Goal: Information Seeking & Learning: Learn about a topic

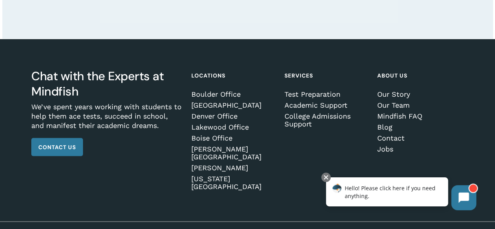
scroll to position [2271, 0]
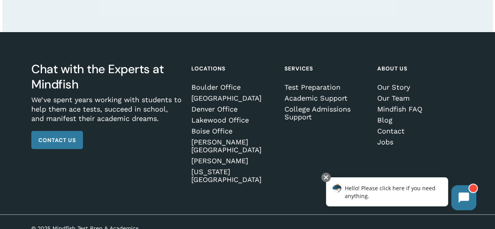
click at [405, 113] on link "Mindfish FAQ" at bounding box center [420, 109] width 84 height 8
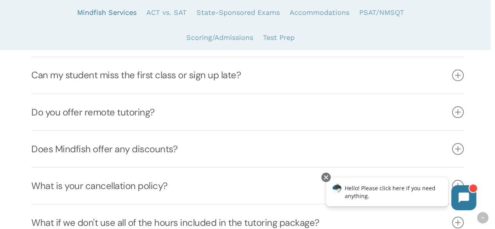
scroll to position [708, 0]
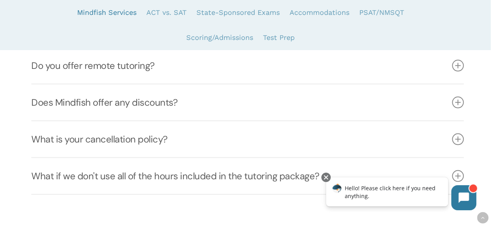
click at [459, 69] on icon at bounding box center [458, 66] width 12 height 12
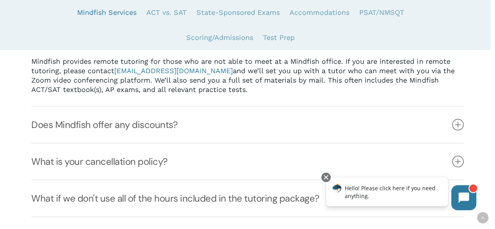
scroll to position [779, 0]
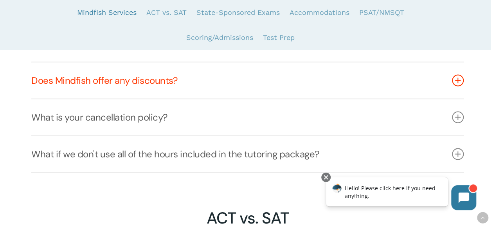
click at [463, 85] on link "Does Mindfish offer any discounts?" at bounding box center [247, 81] width 433 height 36
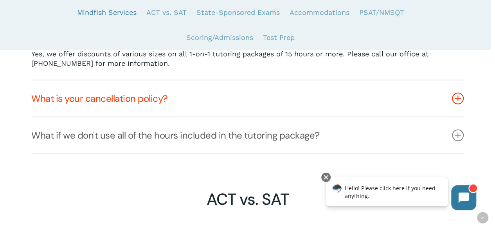
click at [457, 108] on link "What is your cancellation policy?" at bounding box center [247, 99] width 433 height 36
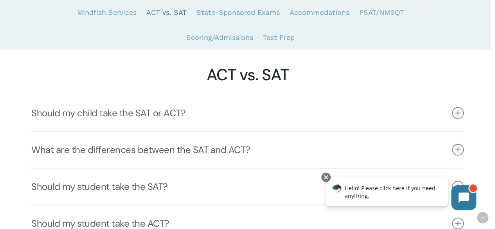
scroll to position [930, 0]
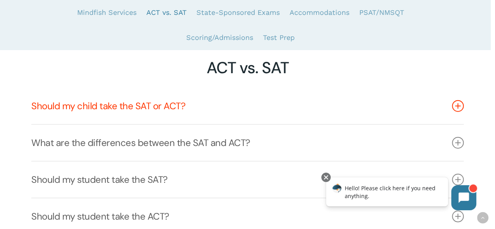
click at [457, 109] on icon at bounding box center [458, 106] width 12 height 12
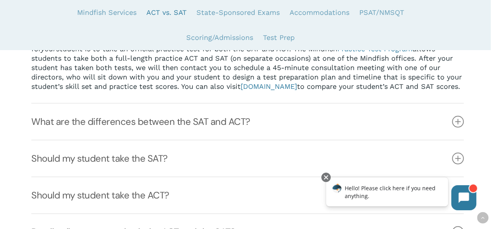
scroll to position [1062, 0]
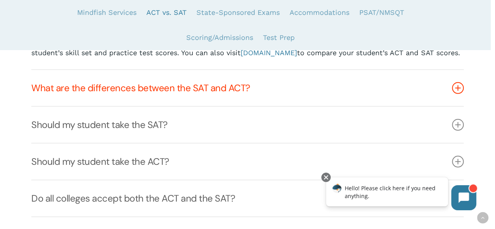
click at [457, 94] on icon at bounding box center [458, 88] width 12 height 12
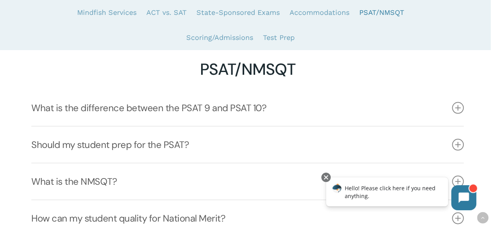
scroll to position [2197, 0]
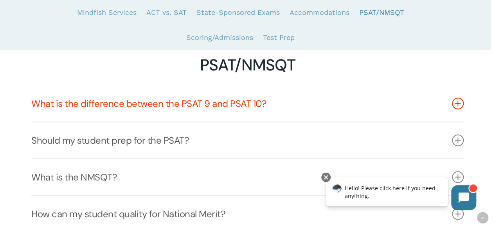
click at [460, 105] on icon at bounding box center [458, 104] width 12 height 12
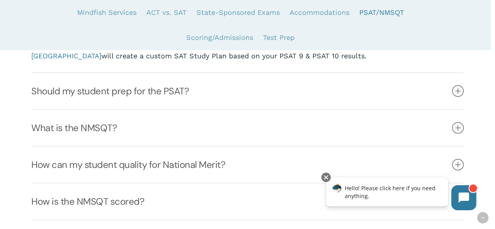
scroll to position [2318, 0]
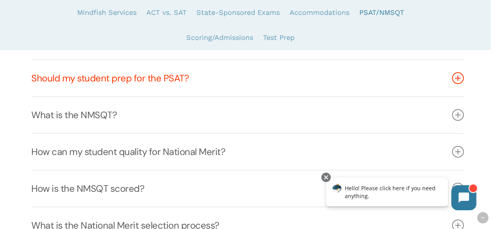
click at [460, 83] on icon at bounding box center [458, 78] width 12 height 12
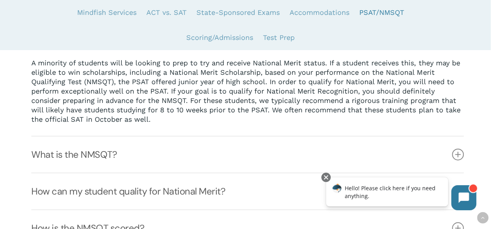
scroll to position [2369, 0]
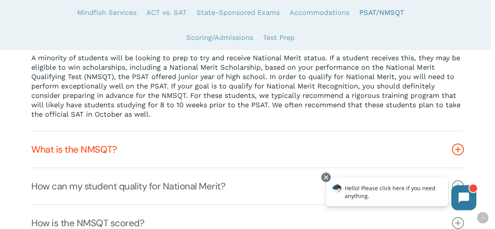
click at [43, 153] on link "What is the NMSQT?" at bounding box center [247, 150] width 433 height 36
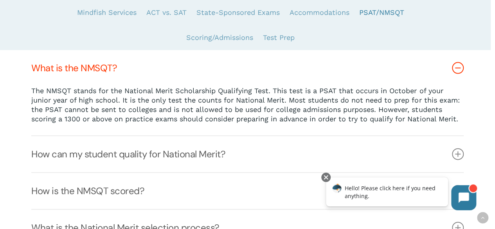
scroll to position [2289, 0]
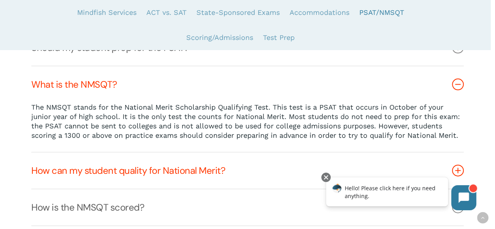
click at [51, 172] on link "How can my student quality for National Merit?" at bounding box center [247, 171] width 433 height 36
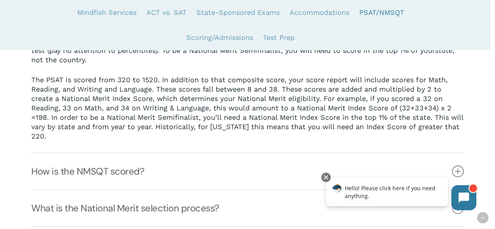
scroll to position [2402, 0]
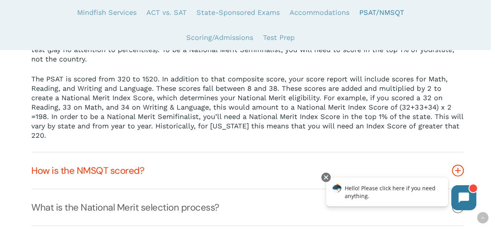
click at [33, 172] on link "How is the NMSQT scored?" at bounding box center [247, 171] width 433 height 36
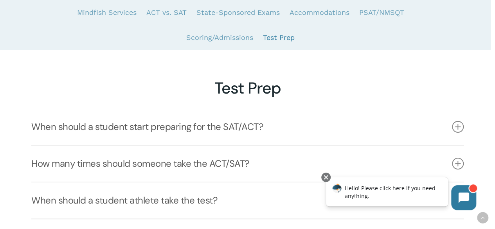
scroll to position [2972, 0]
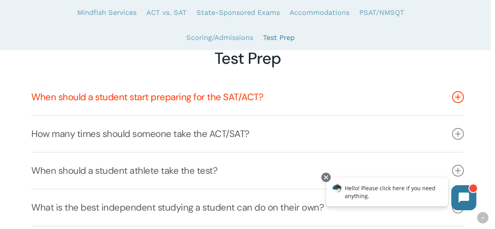
click at [462, 96] on icon at bounding box center [458, 97] width 12 height 12
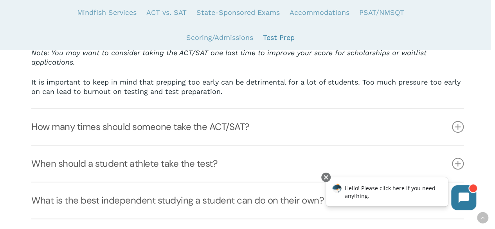
scroll to position [3243, 0]
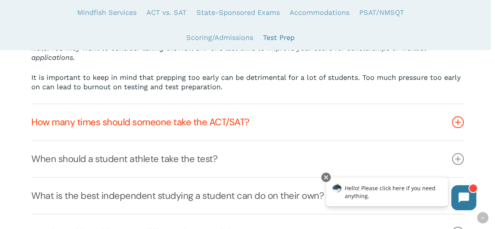
click at [457, 125] on icon at bounding box center [458, 122] width 12 height 12
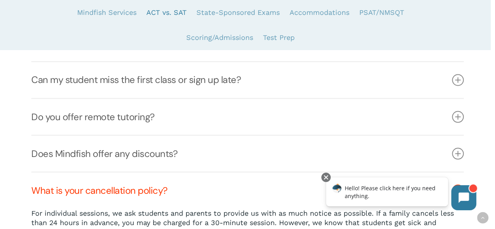
scroll to position [489, 0]
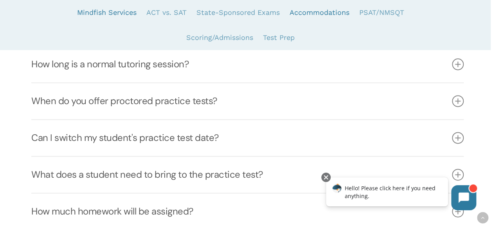
click at [327, 10] on link "Accommodations" at bounding box center [320, 12] width 60 height 25
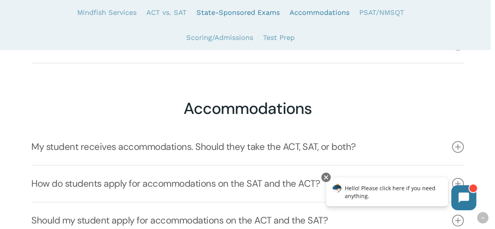
scroll to position [1941, 0]
